Goal: Task Accomplishment & Management: Manage account settings

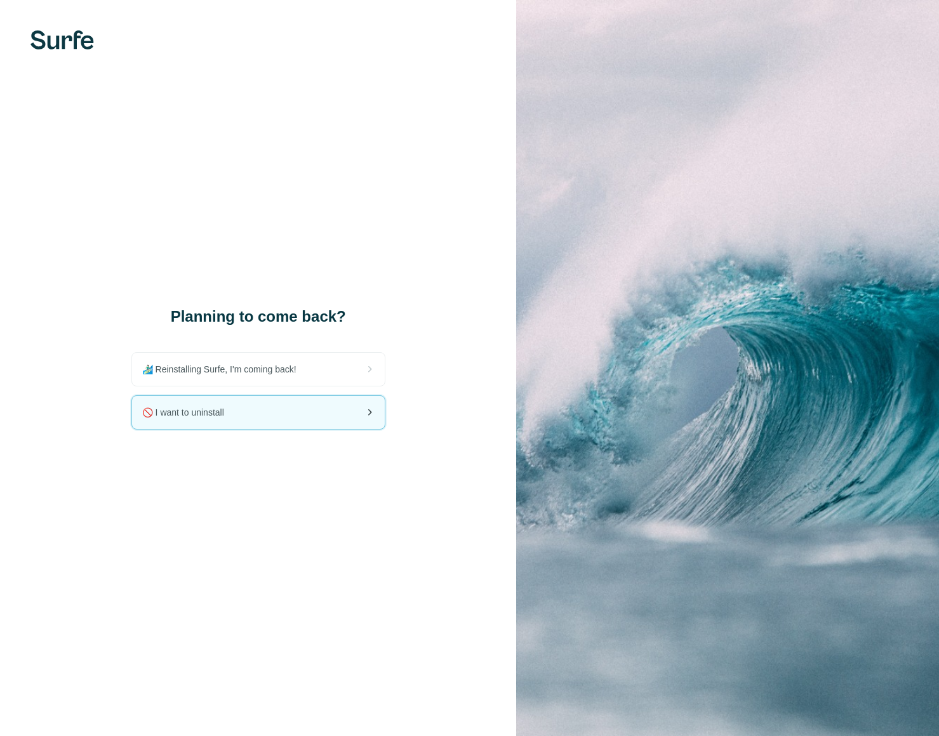
click at [319, 414] on div "🚫 I want to uninstall" at bounding box center [258, 412] width 253 height 33
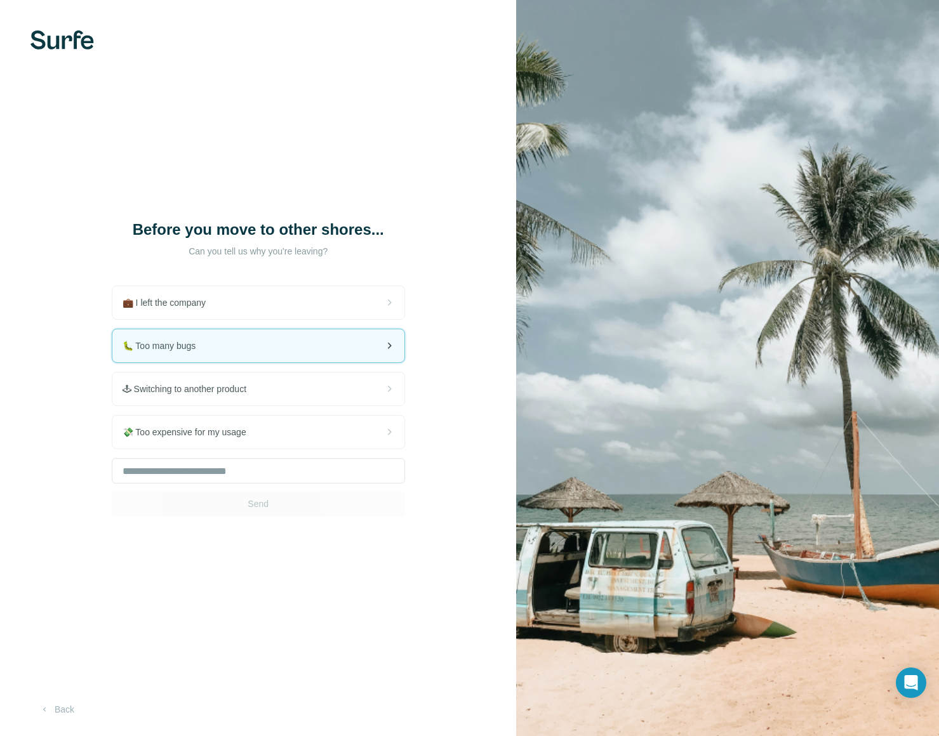
click at [298, 342] on div "🐛 Too many bugs" at bounding box center [258, 345] width 292 height 33
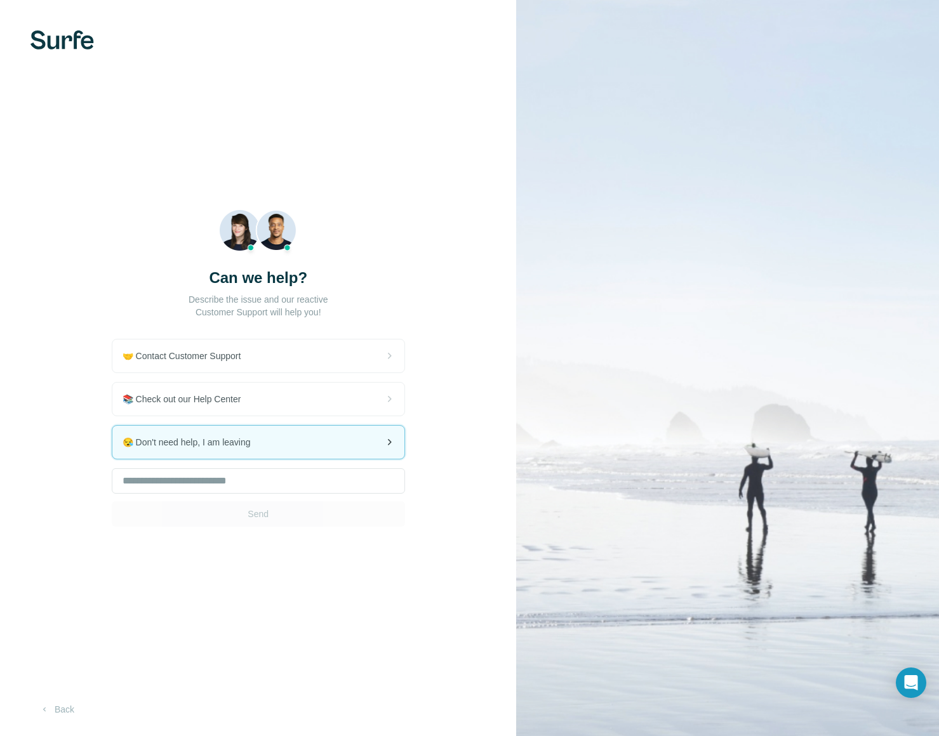
click at [286, 440] on div "😪 Don't need help, I am leaving" at bounding box center [258, 442] width 292 height 33
